Goal: Book appointment/travel/reservation

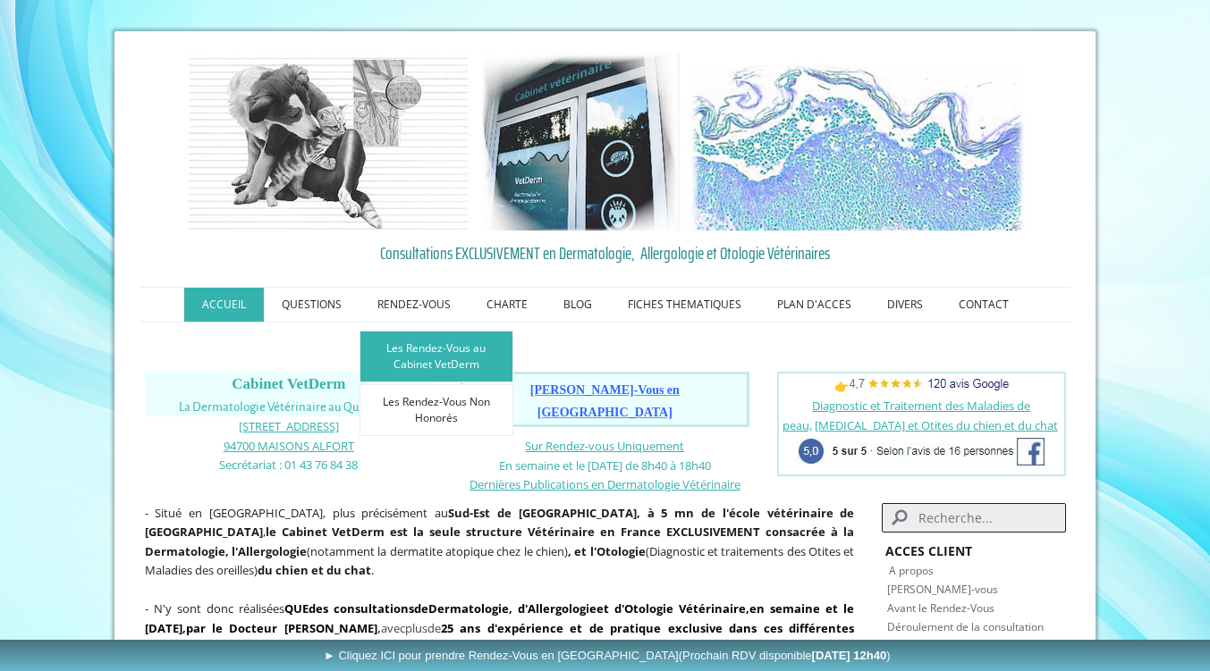
click at [441, 359] on link "Les Rendez-Vous au Cabinet VetDerm" at bounding box center [436, 357] width 154 height 52
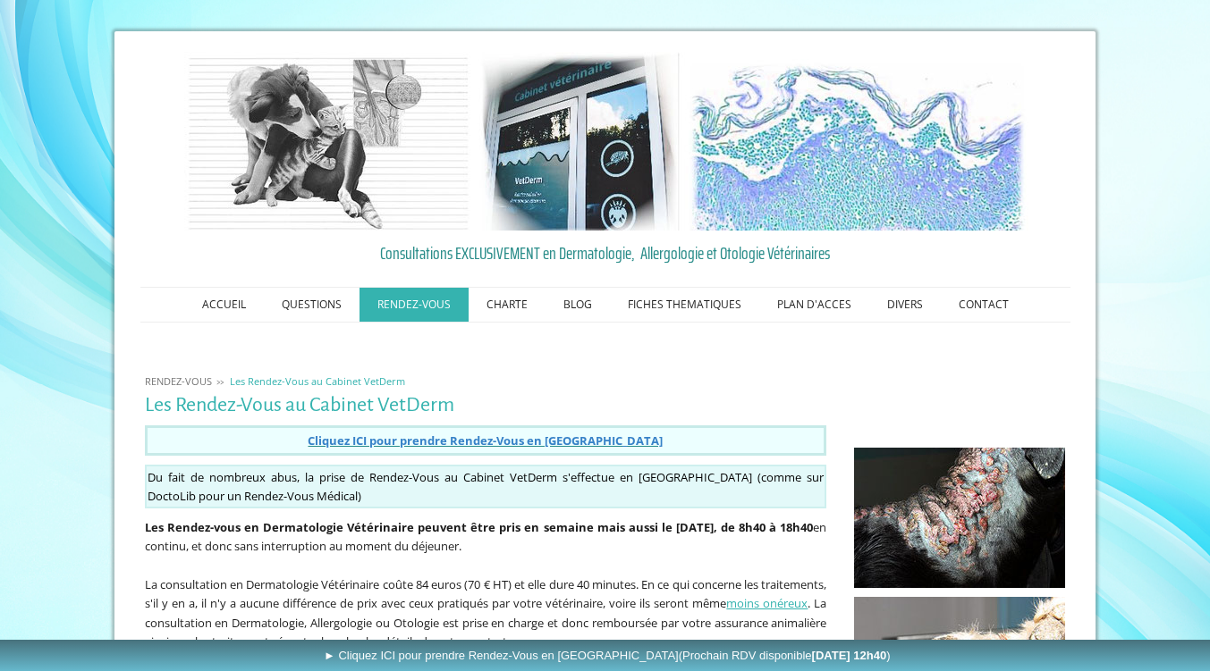
click at [454, 440] on span "Cliquez ICI pour prendre Rendez-Vous en Ligne" at bounding box center [485, 441] width 355 height 16
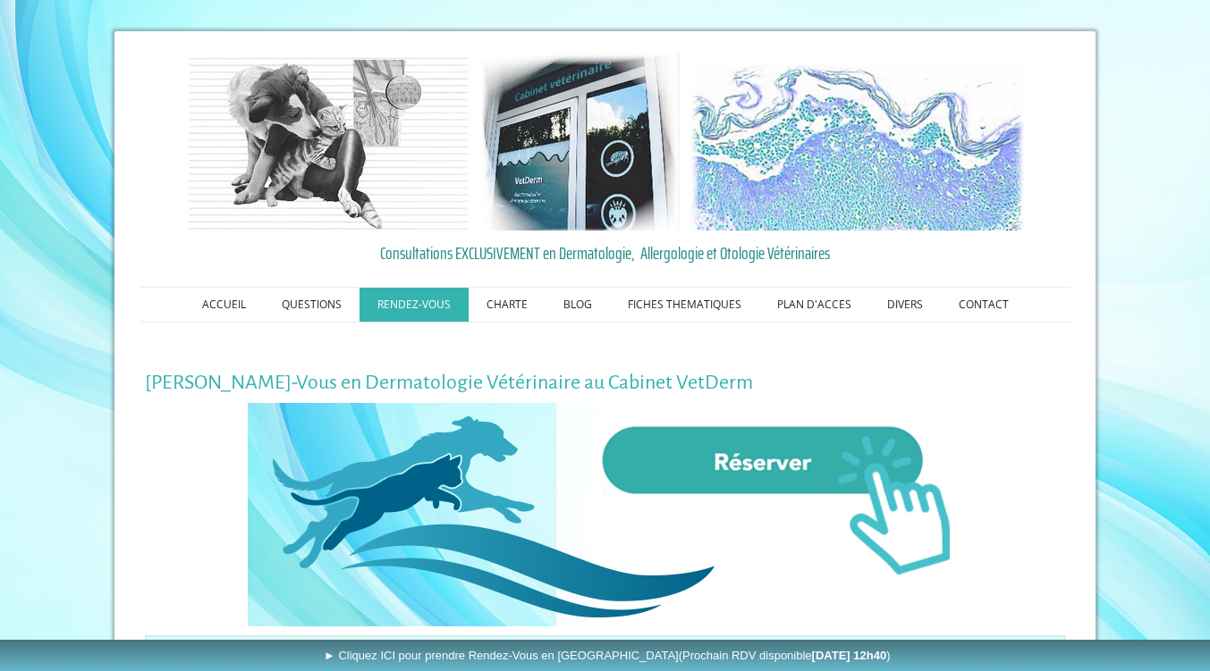
click at [691, 462] on img at bounding box center [605, 515] width 715 height 224
